Goal: Task Accomplishment & Management: Complete application form

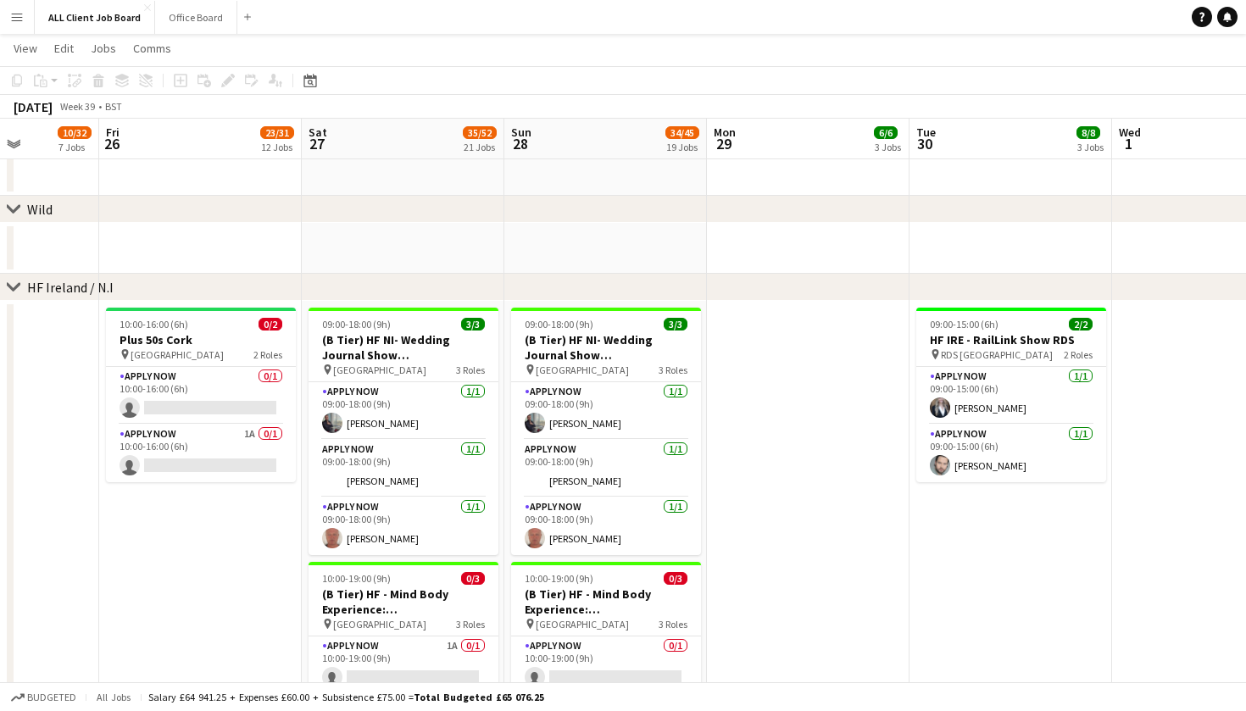
scroll to position [5225, 0]
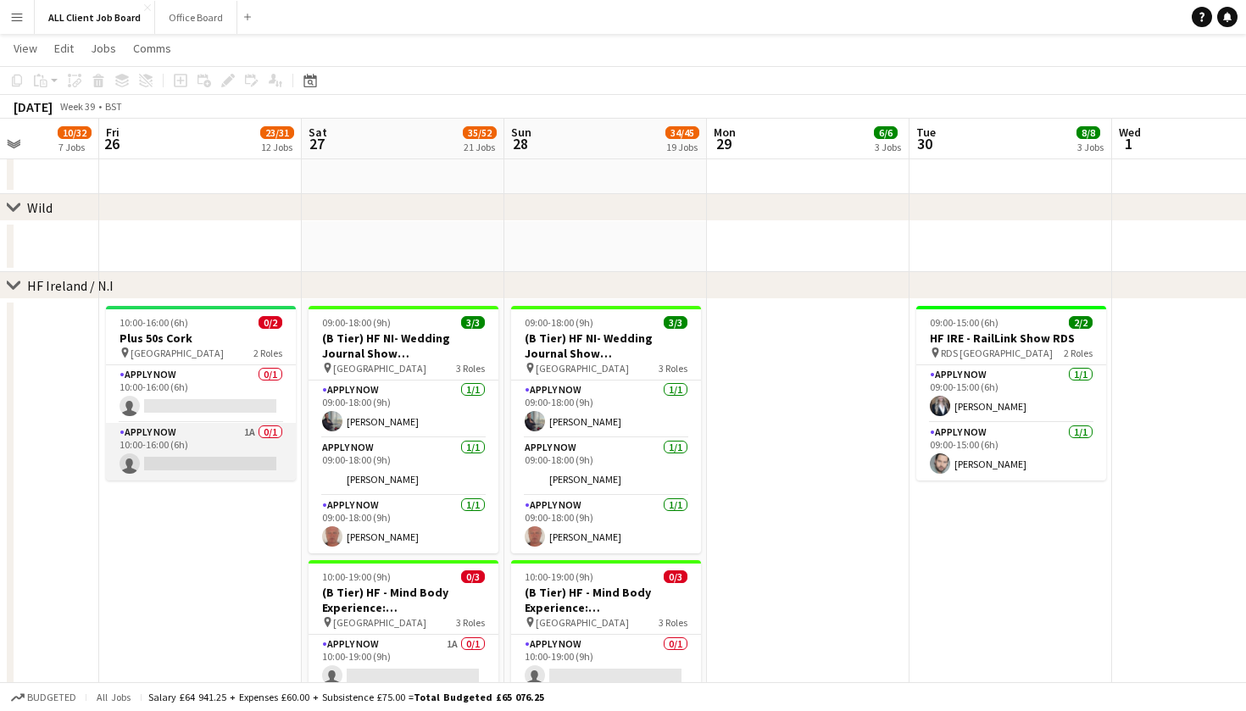
click at [266, 433] on app-card-role "APPLY NOW 1A 0/1 10:00-16:00 (6h) single-neutral-actions" at bounding box center [201, 452] width 190 height 58
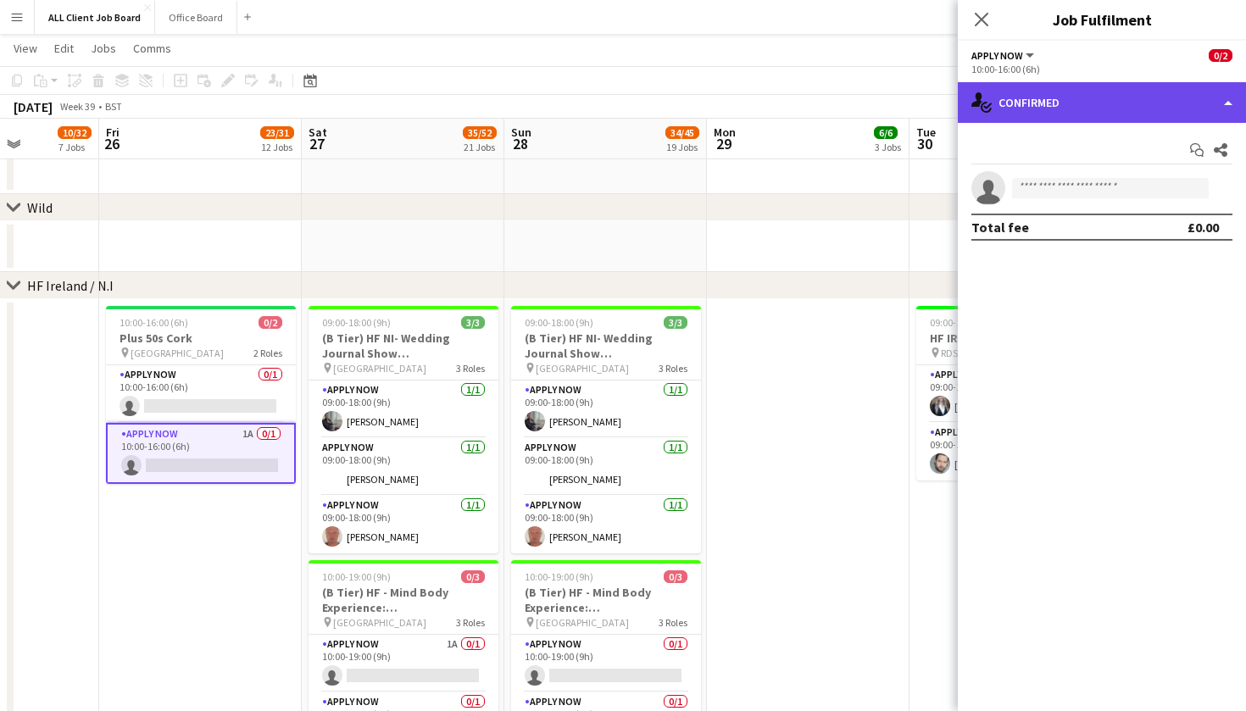
click at [1240, 100] on div "single-neutral-actions-check-2 Confirmed" at bounding box center [1102, 102] width 288 height 41
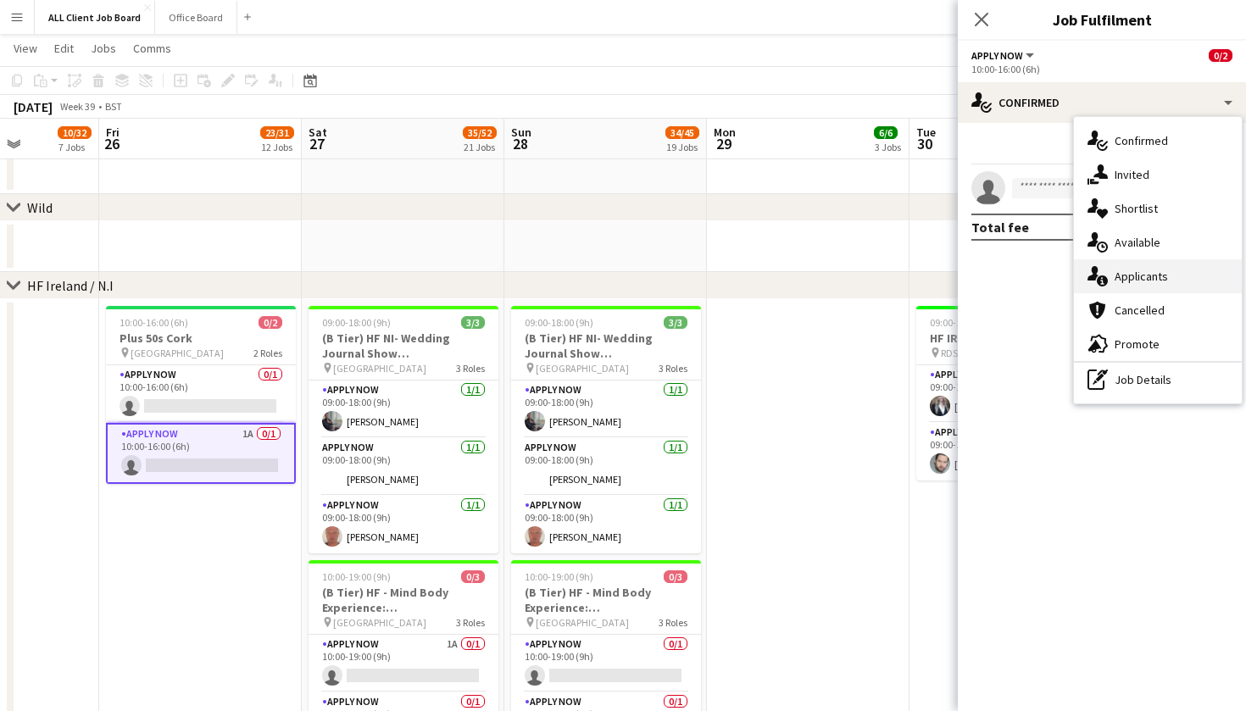
click at [1187, 281] on div "single-neutral-actions-information Applicants" at bounding box center [1158, 276] width 168 height 34
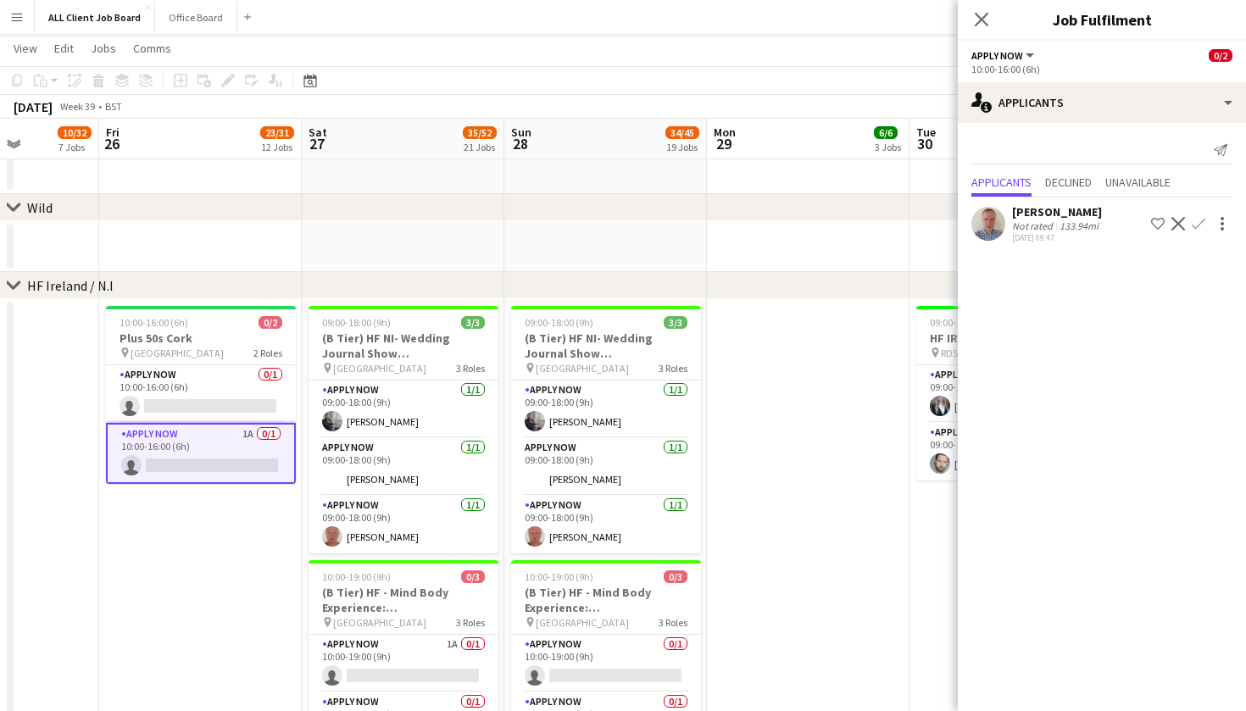
drag, startPoint x: 982, startPoint y: 23, endPoint x: 996, endPoint y: 64, distance: 43.2
click at [982, 23] on icon "Close pop-in" at bounding box center [982, 20] width 14 height 14
